Goal: Check status: Check status

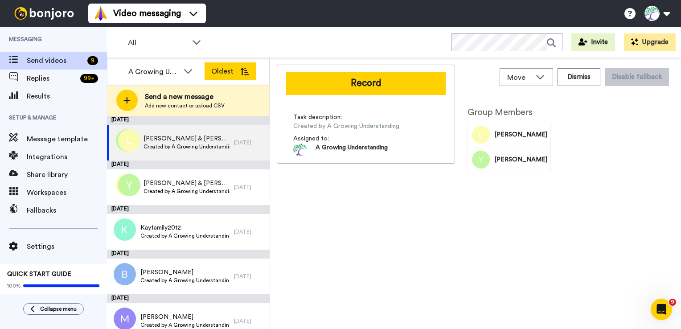
click at [250, 70] on button "Oldest" at bounding box center [230, 71] width 51 height 18
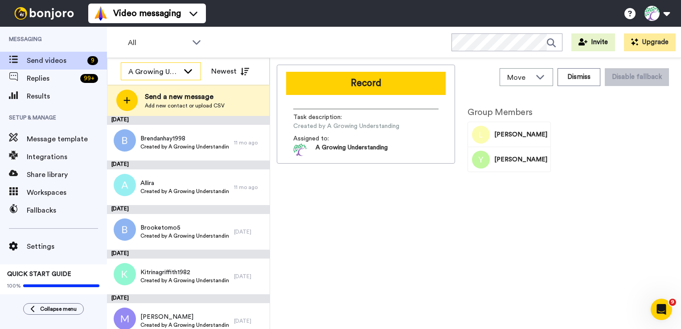
click at [190, 71] on icon at bounding box center [188, 71] width 8 height 4
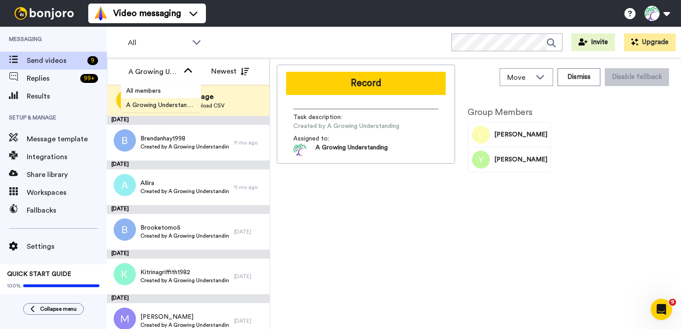
click at [146, 103] on span "A Growing Understanding" at bounding box center [161, 105] width 80 height 9
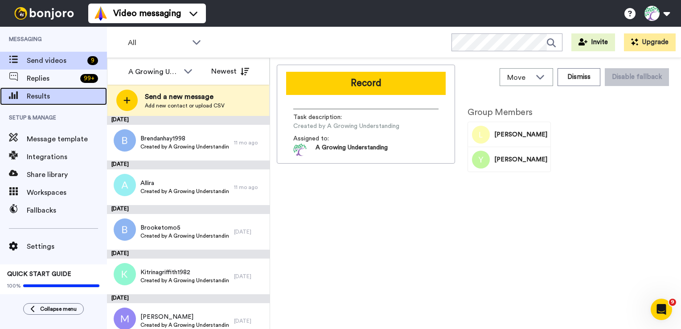
click at [36, 93] on span "Results" at bounding box center [67, 96] width 80 height 11
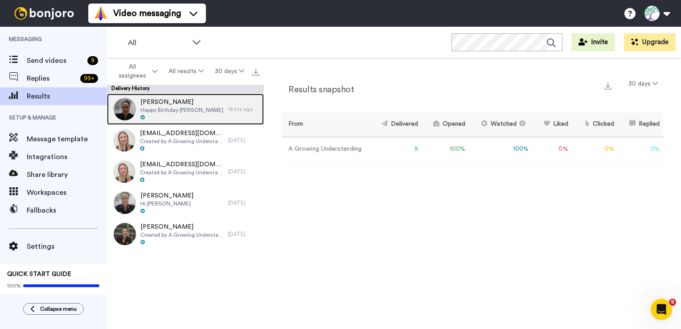
click at [173, 116] on div at bounding box center [181, 118] width 83 height 6
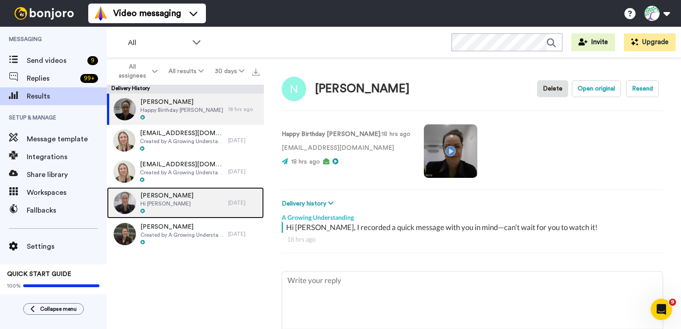
click at [177, 197] on div "[PERSON_NAME] Hi [PERSON_NAME]" at bounding box center [167, 202] width 121 height 31
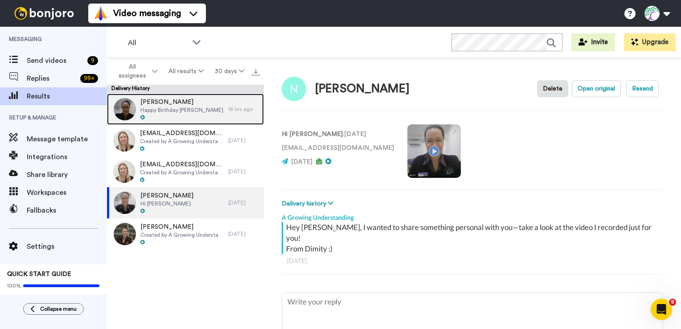
click at [181, 110] on span "Happy Birthday [PERSON_NAME]" at bounding box center [181, 110] width 83 height 7
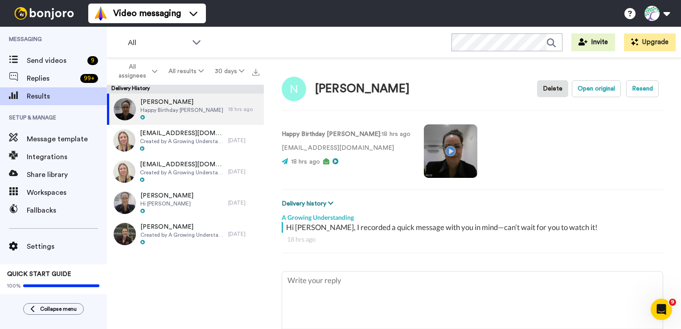
click at [329, 201] on icon at bounding box center [330, 203] width 5 height 6
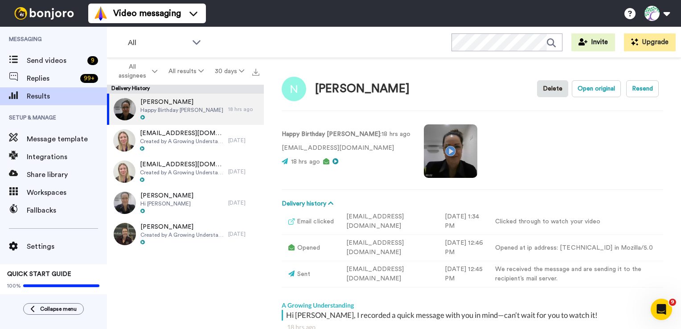
scroll to position [45, 0]
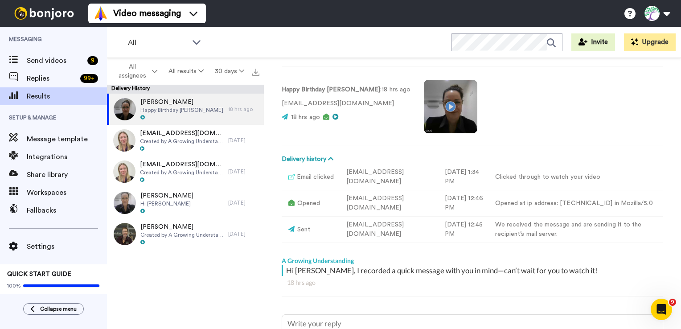
type textarea "x"
